Goal: Information Seeking & Learning: Learn about a topic

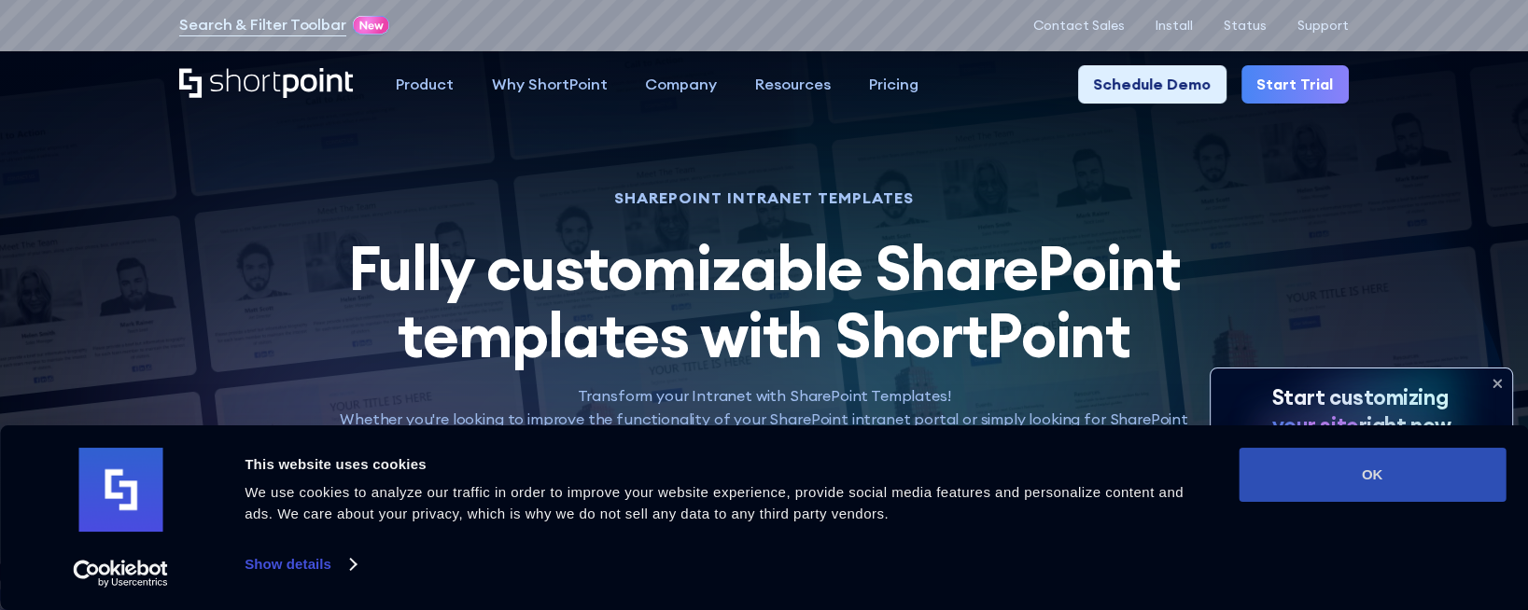
click at [1421, 465] on button "OK" at bounding box center [1371, 475] width 267 height 54
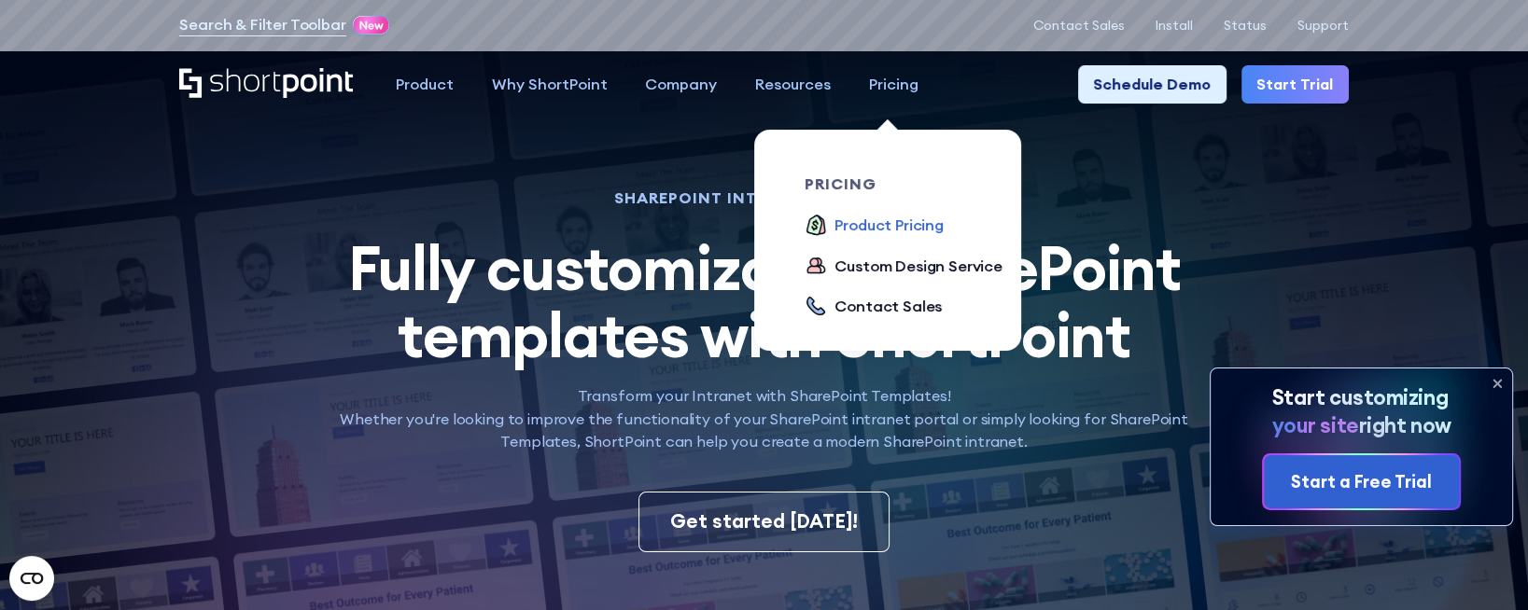
click at [881, 221] on div "Product Pricing" at bounding box center [888, 225] width 109 height 23
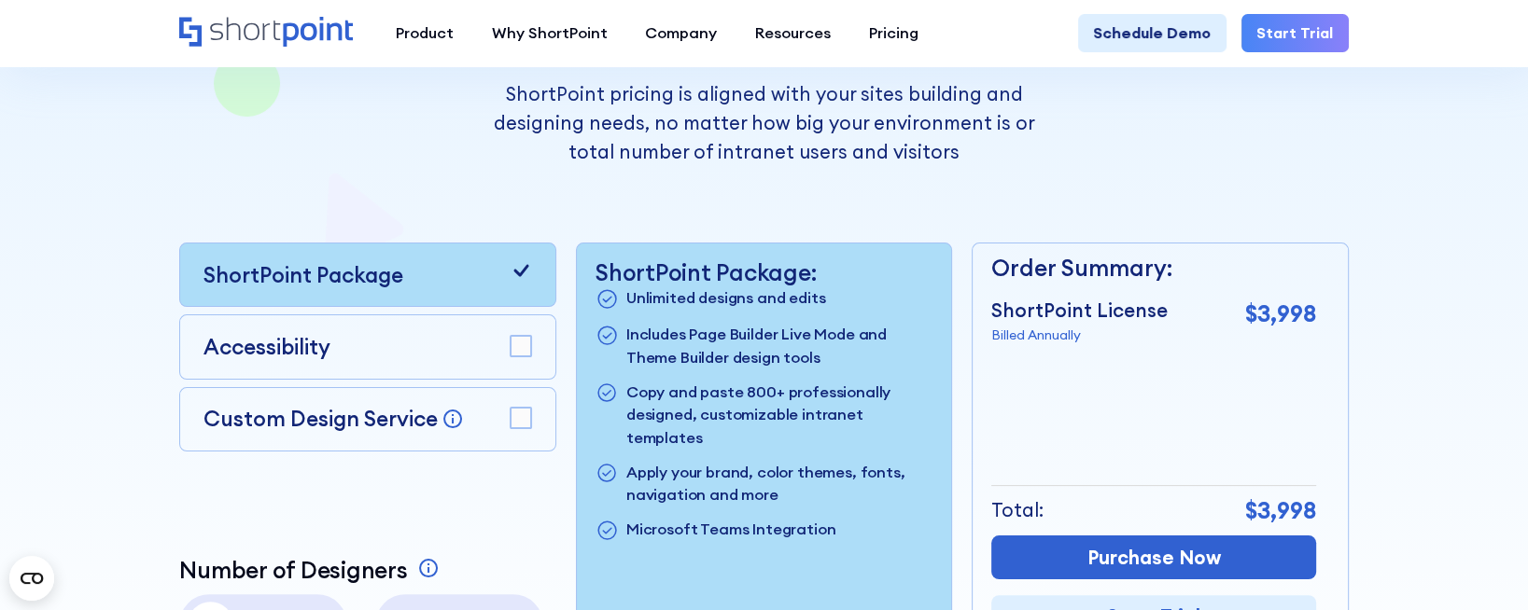
scroll to position [373, 0]
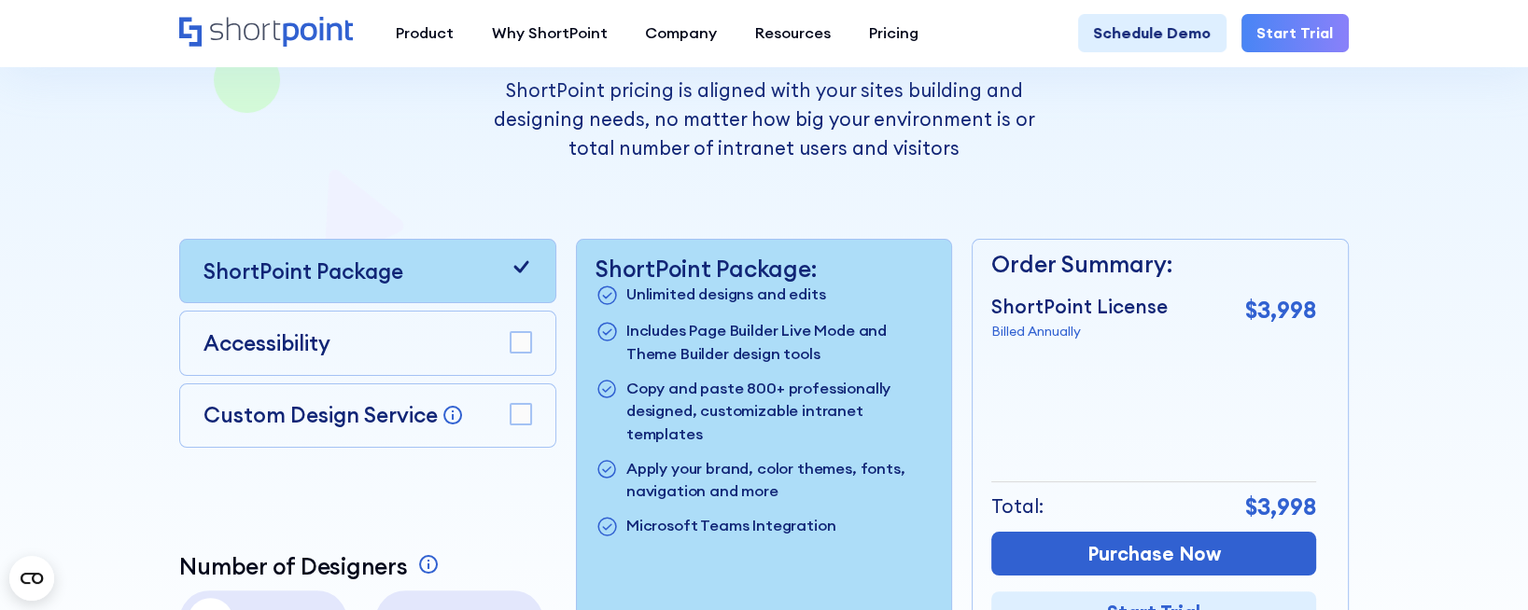
click at [519, 350] on rect at bounding box center [520, 342] width 21 height 21
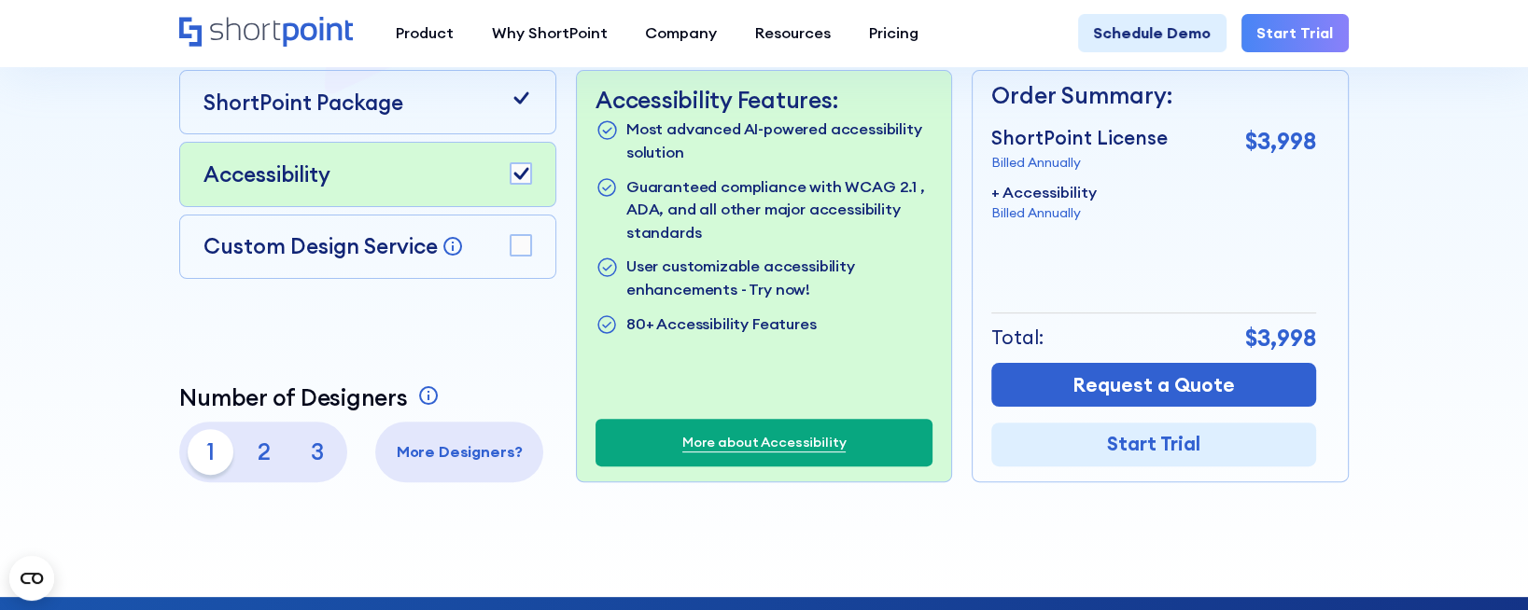
scroll to position [280, 0]
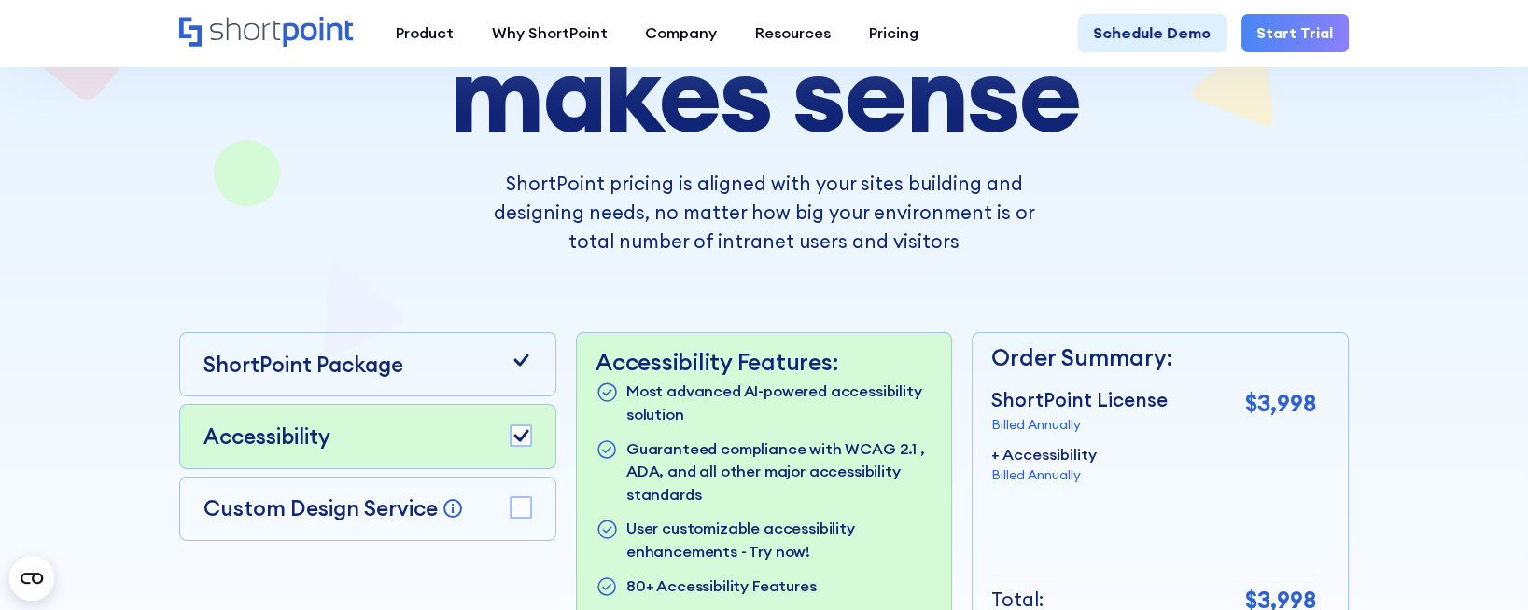
click at [531, 363] on div "ShortPoint Package" at bounding box center [367, 364] width 377 height 64
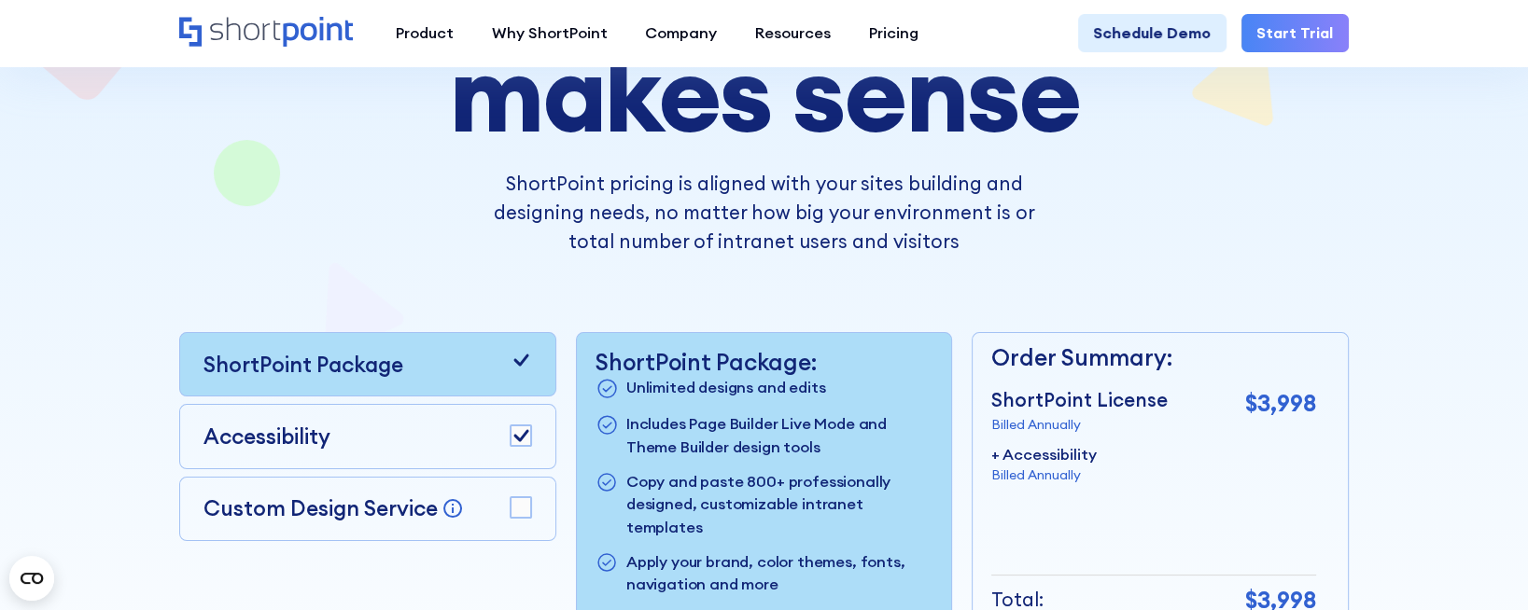
click at [523, 361] on icon at bounding box center [521, 360] width 15 height 12
click at [516, 519] on rect at bounding box center [520, 507] width 21 height 21
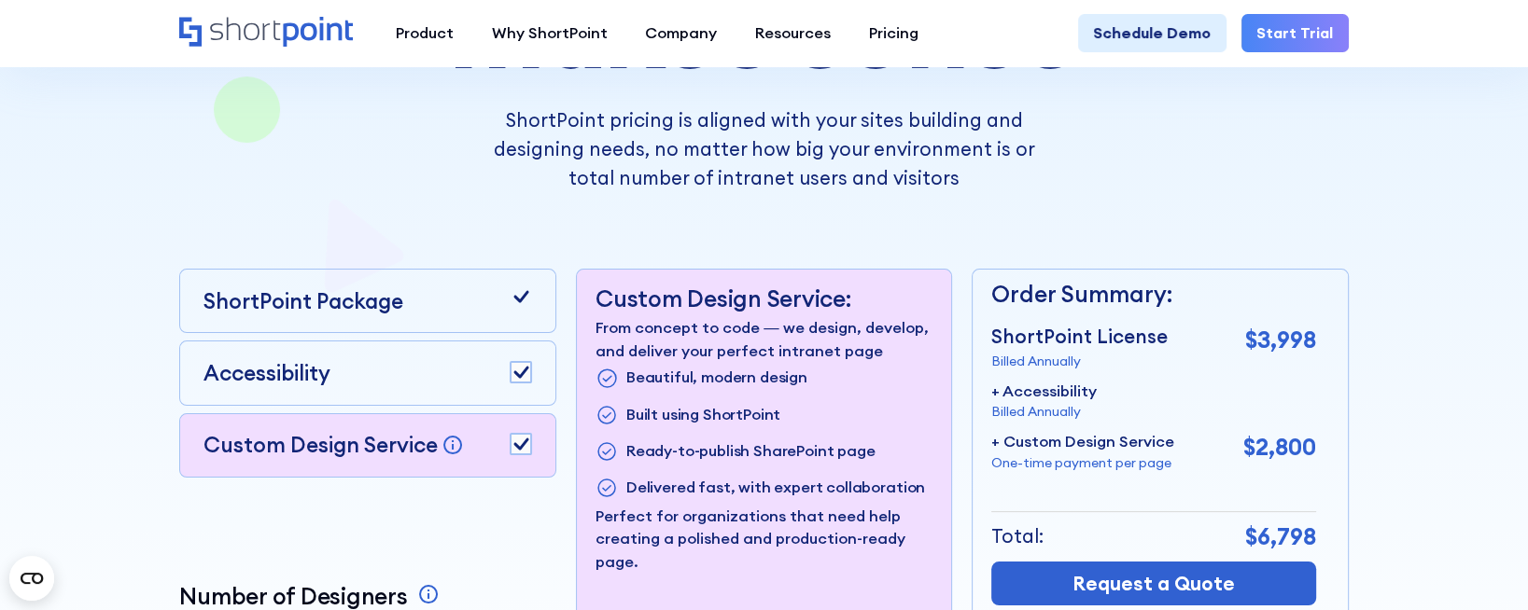
scroll to position [373, 0]
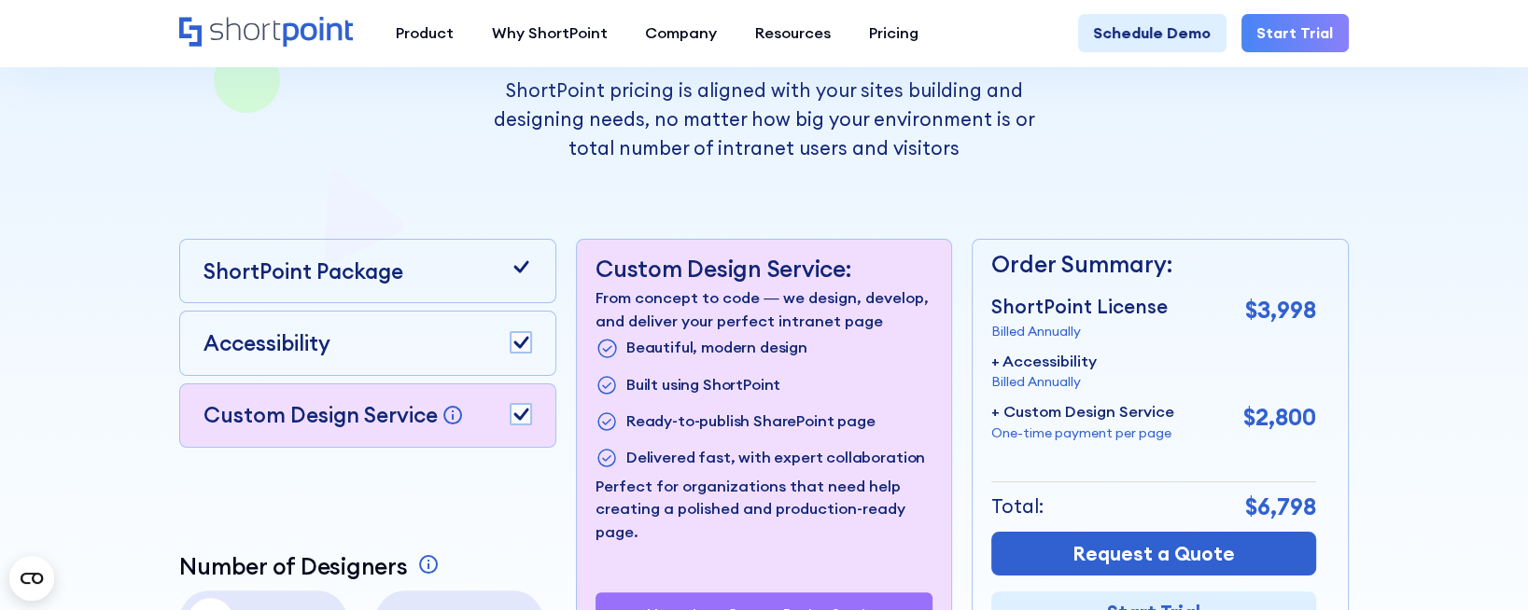
click at [521, 415] on rect at bounding box center [520, 414] width 21 height 21
click at [522, 348] on icon at bounding box center [521, 342] width 15 height 12
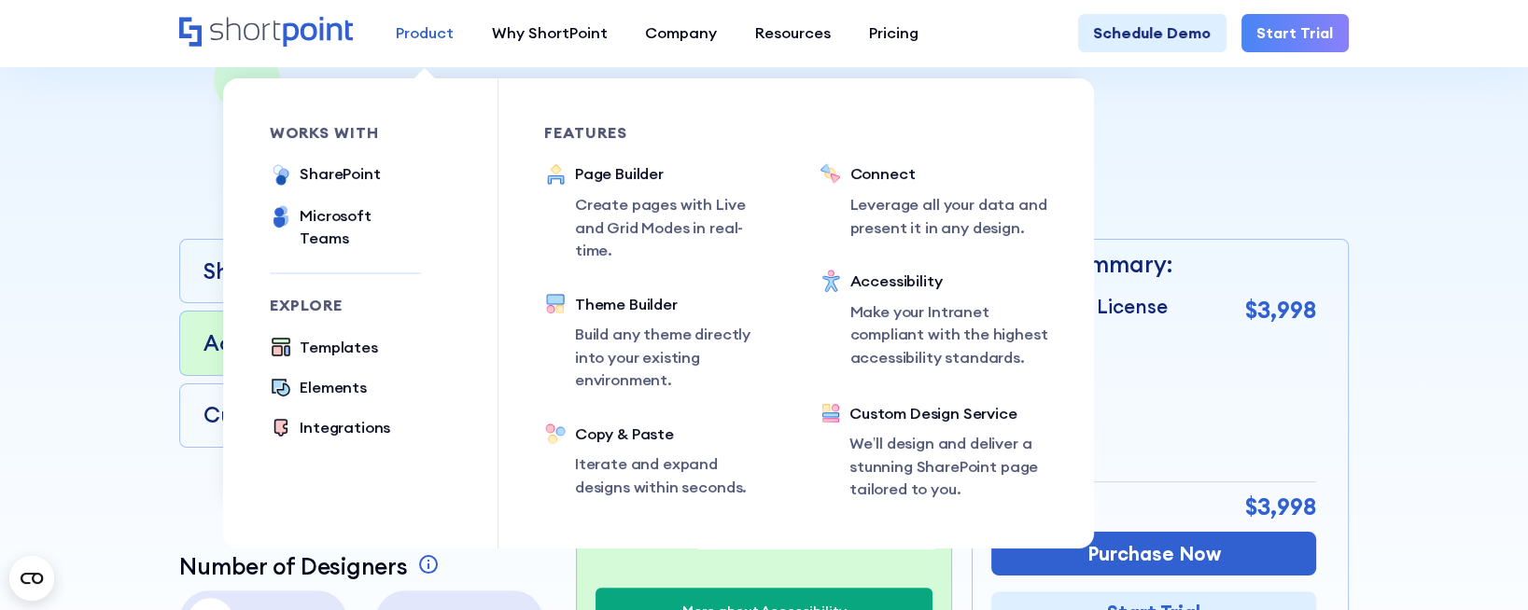
click at [429, 45] on div "Product" at bounding box center [425, 32] width 58 height 23
click at [354, 175] on div "SharePoint" at bounding box center [340, 173] width 80 height 23
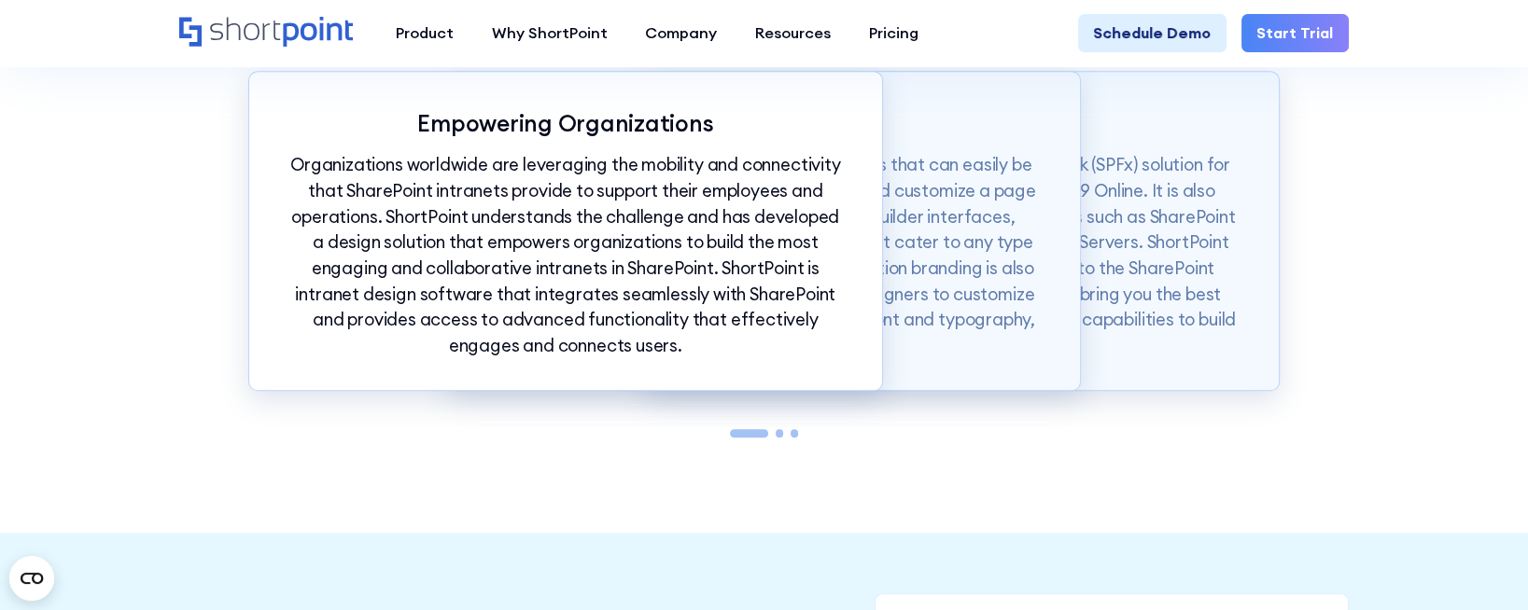
scroll to position [1773, 0]
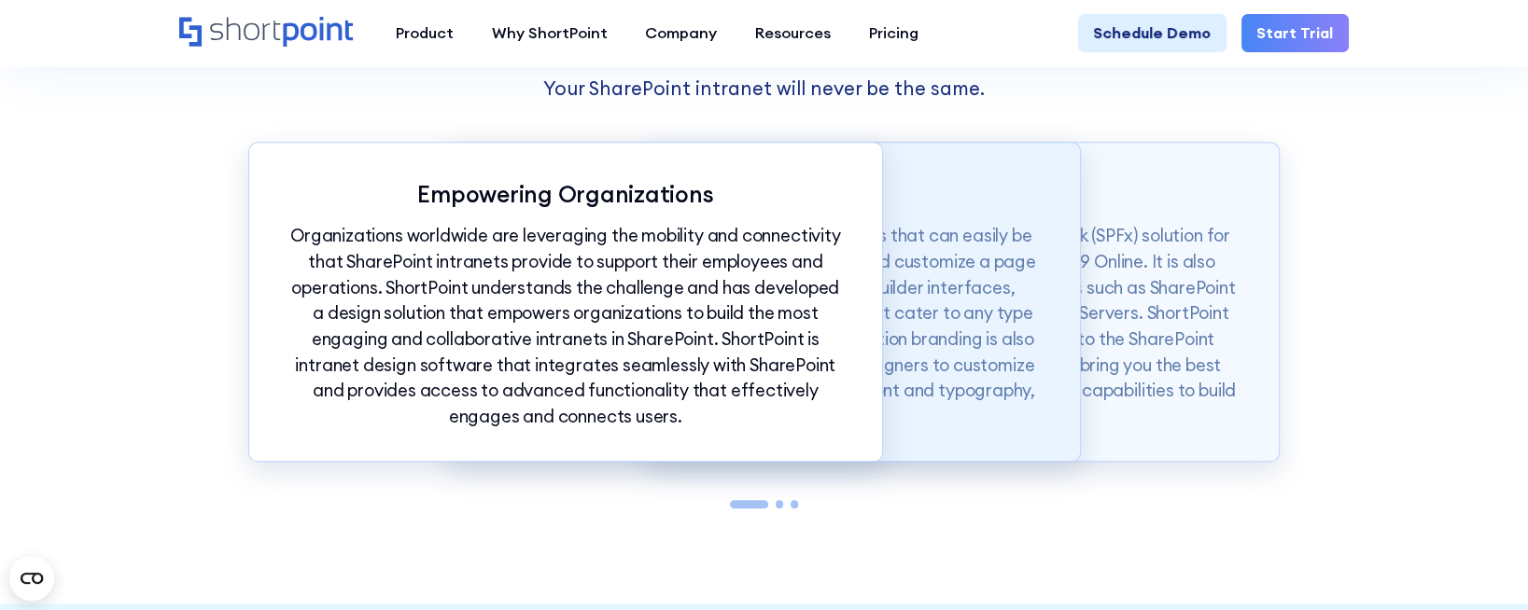
click at [1015, 344] on p "ShortPoint also offers modern intranet templates that can easily be copied into…" at bounding box center [764, 326] width 556 height 206
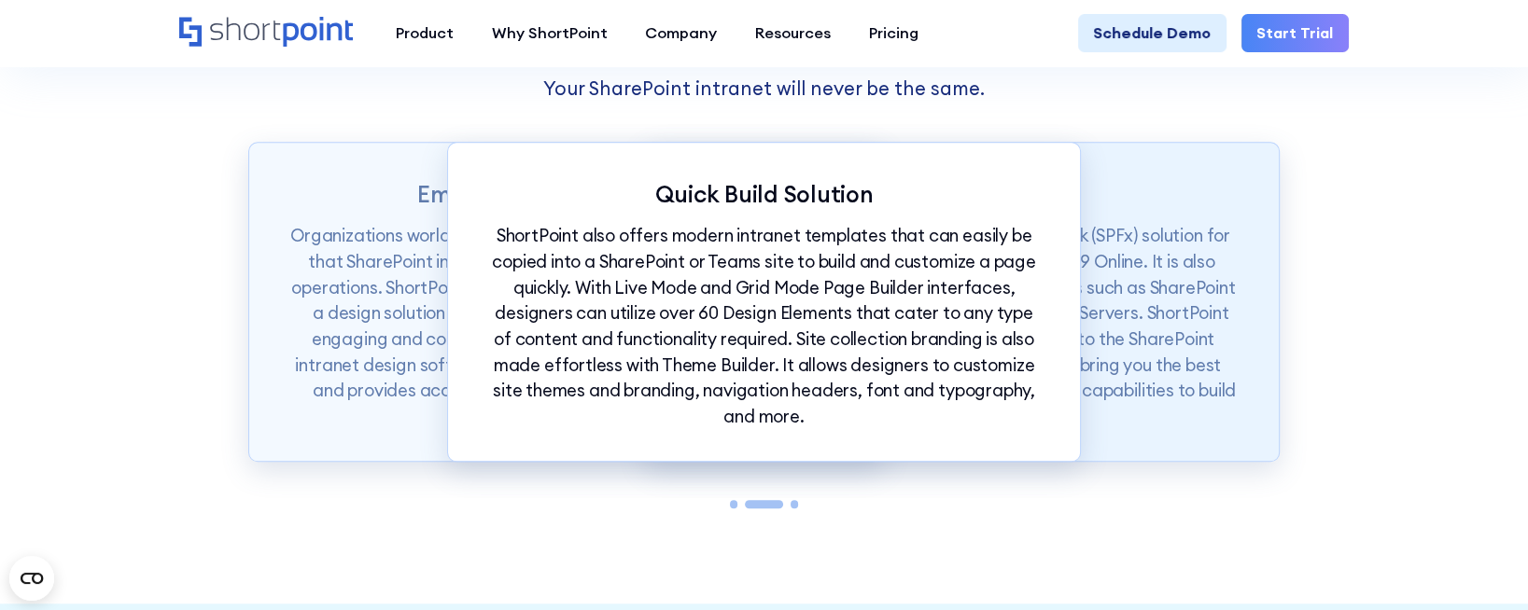
click at [1166, 360] on p "ShortPoint is available as a SharePoint Framework (SPFx) solution for SharePoin…" at bounding box center [962, 326] width 556 height 206
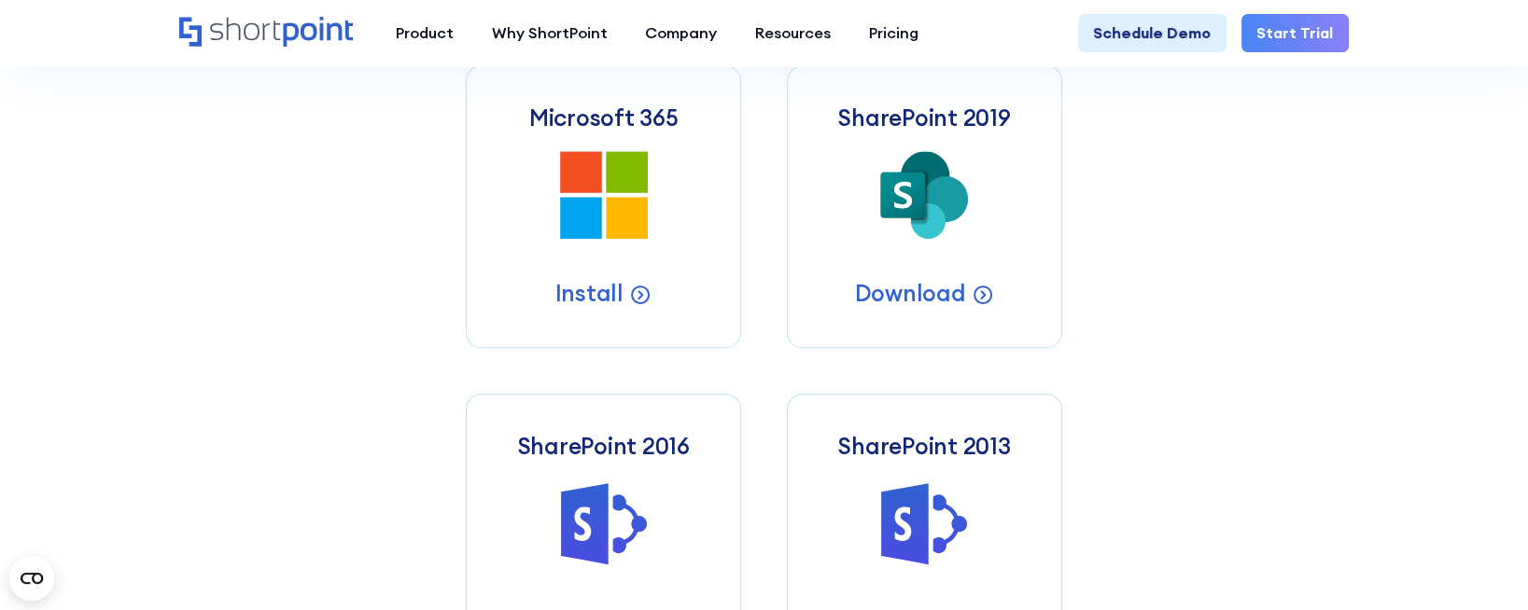
scroll to position [933, 0]
